Goal: Navigation & Orientation: Go to known website

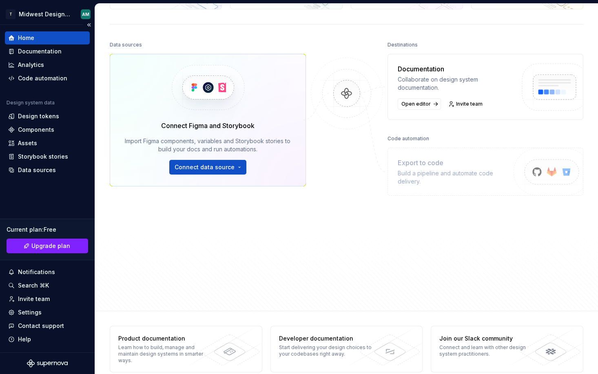
scroll to position [83, 0]
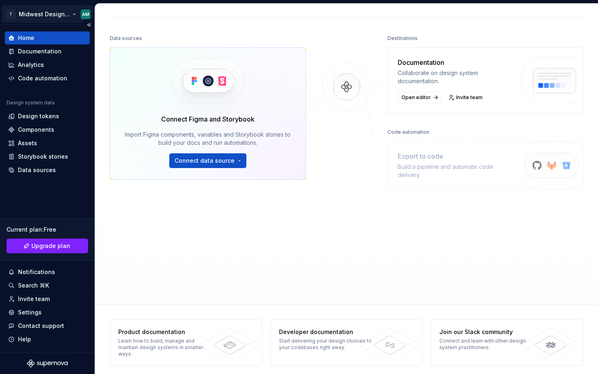
click at [41, 16] on html "T Midwest Design System AM Home Documentation Analytics Code automation Design …" at bounding box center [299, 187] width 598 height 374
click at [259, 202] on html "T Midwest Design System AM Home Documentation Analytics Code automation Design …" at bounding box center [299, 187] width 598 height 374
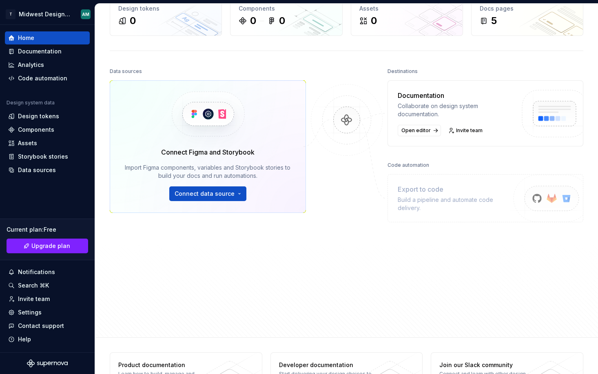
scroll to position [0, 0]
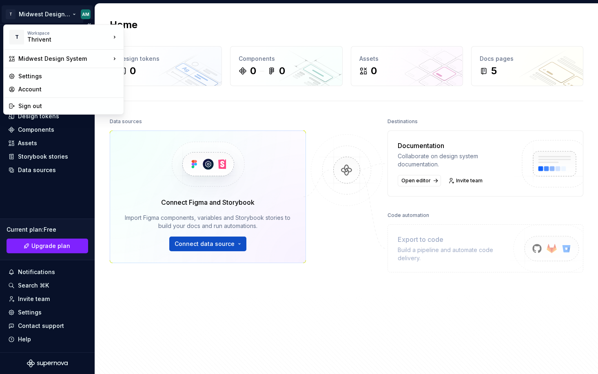
click at [86, 14] on html "T Midwest Design System AM Home Documentation Analytics Code automation Design …" at bounding box center [299, 187] width 598 height 374
click at [148, 49] on div "Thrivent" at bounding box center [163, 49] width 53 height 8
